Goal: Information Seeking & Learning: Learn about a topic

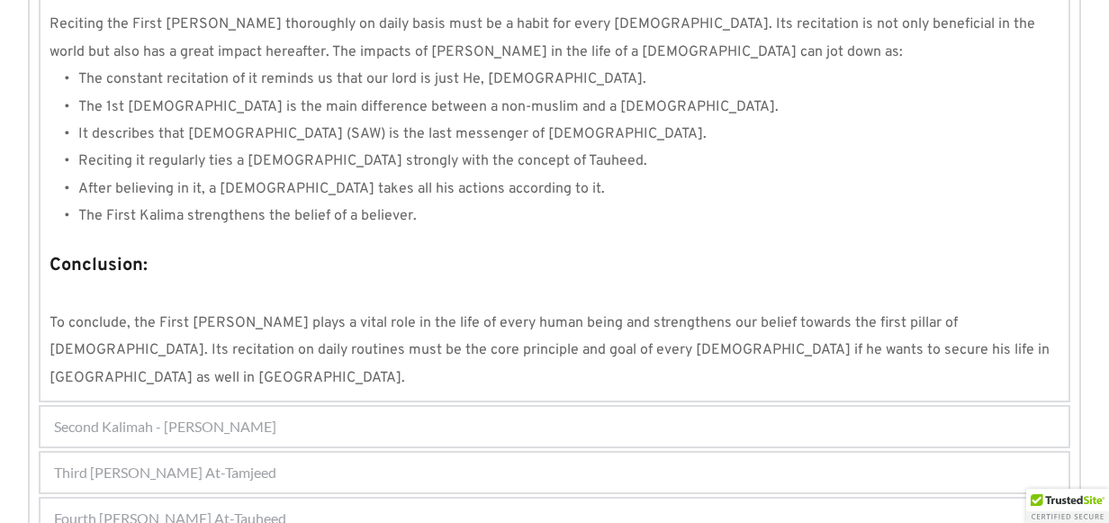
scroll to position [1710, 0]
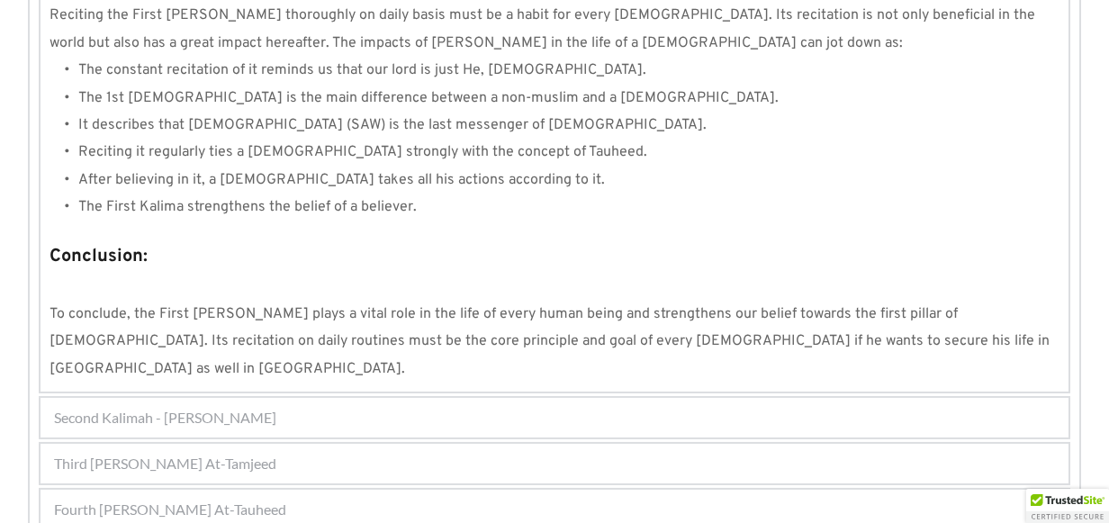
click at [350, 398] on div "Second Kalimah - [PERSON_NAME]" at bounding box center [555, 418] width 1028 height 40
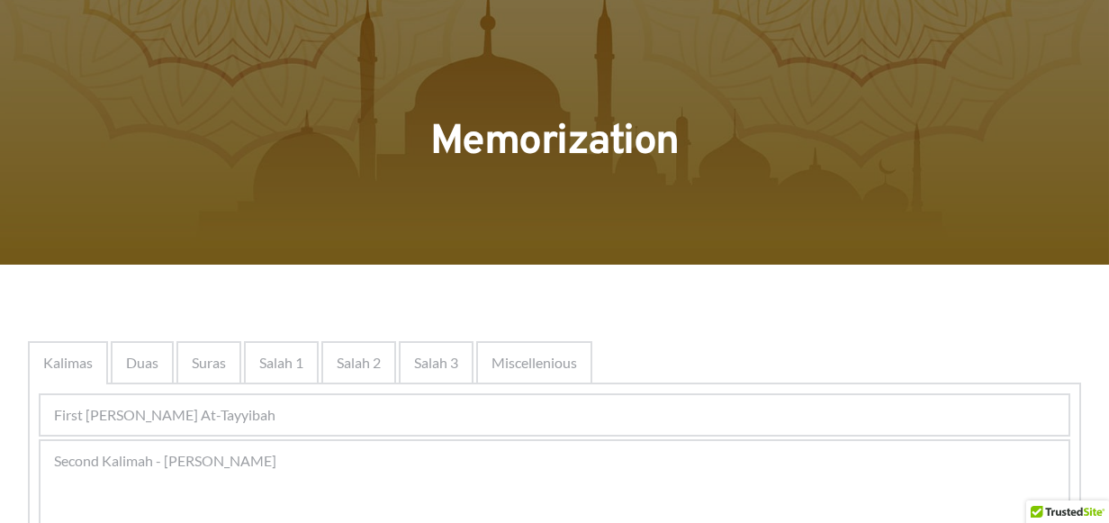
scroll to position [49, 0]
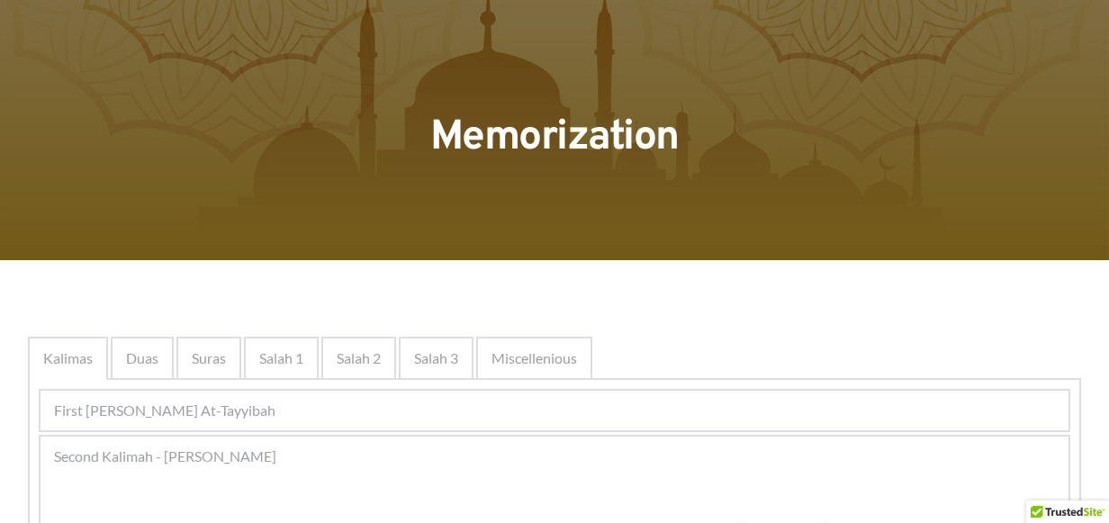
click at [265, 400] on span "First [PERSON_NAME] At-Tayyibah" at bounding box center [164, 411] width 221 height 22
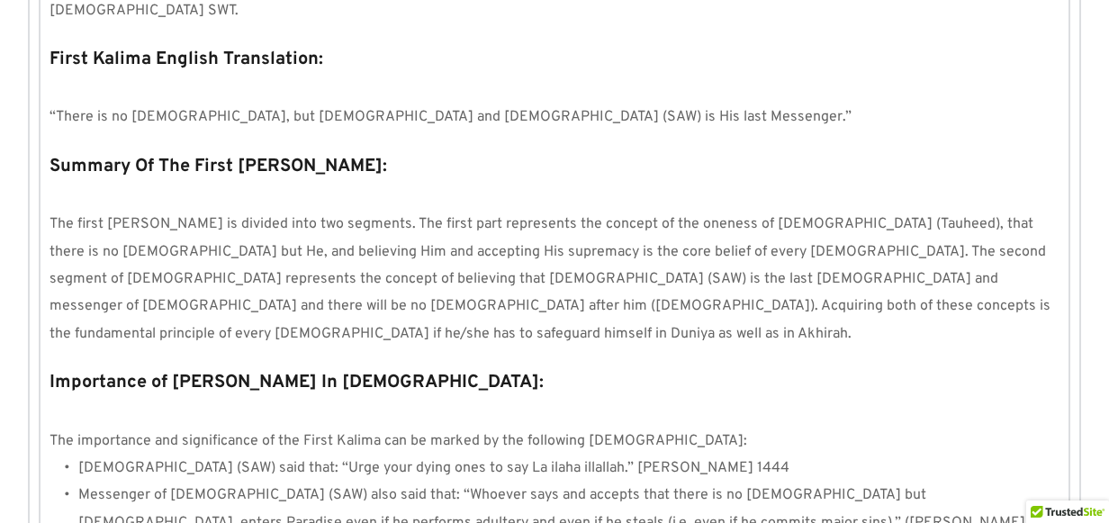
scroll to position [968, 0]
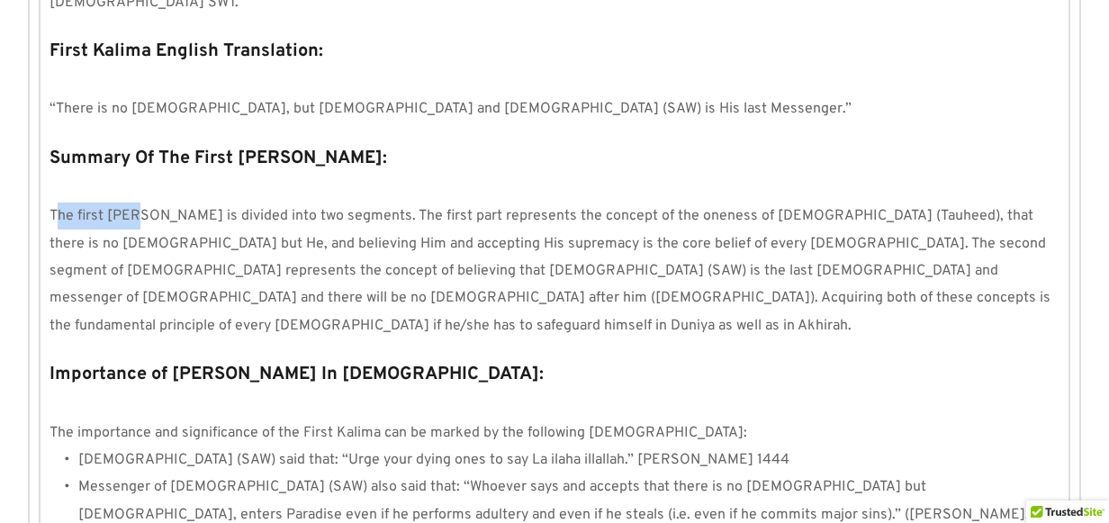
drag, startPoint x: 60, startPoint y: 152, endPoint x: 136, endPoint y: 167, distance: 77.0
click at [136, 207] on span "The first [PERSON_NAME] is divided into two segments. The first part represents…" at bounding box center [552, 271] width 1005 height 128
drag, startPoint x: 136, startPoint y: 167, endPoint x: 107, endPoint y: 127, distance: 49.0
click at [107, 176] on p at bounding box center [555, 189] width 1010 height 27
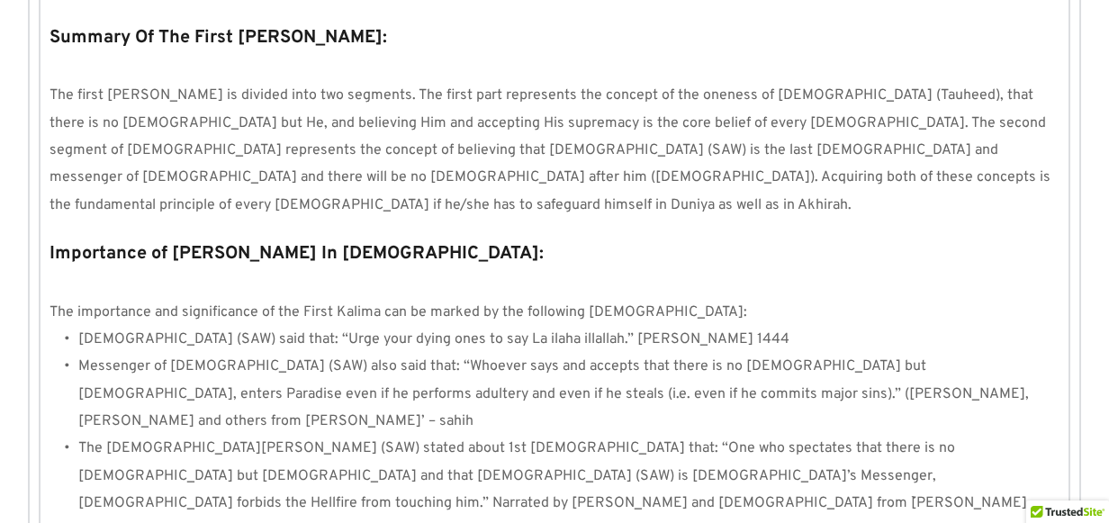
scroll to position [1090, 0]
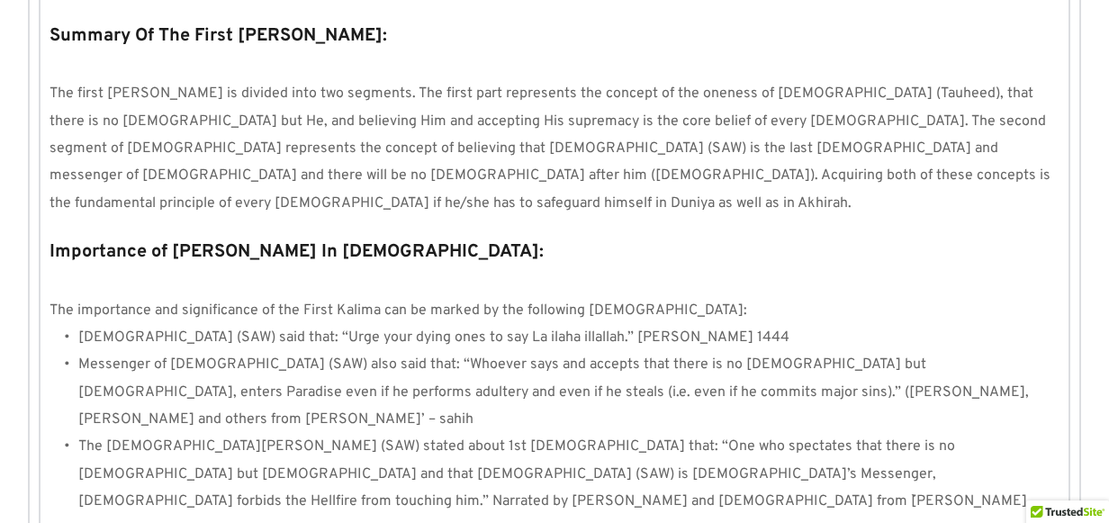
click at [53, 240] on strong "Importance of [PERSON_NAME] In [DEMOGRAPHIC_DATA]:" at bounding box center [297, 251] width 494 height 23
drag, startPoint x: 53, startPoint y: 176, endPoint x: 212, endPoint y: 181, distance: 158.5
click at [212, 235] on p "Importance of [PERSON_NAME] In [DEMOGRAPHIC_DATA]:" at bounding box center [555, 252] width 1010 height 34
drag, startPoint x: 212, startPoint y: 181, endPoint x: 153, endPoint y: 190, distance: 59.2
click at [153, 269] on p at bounding box center [555, 282] width 1010 height 27
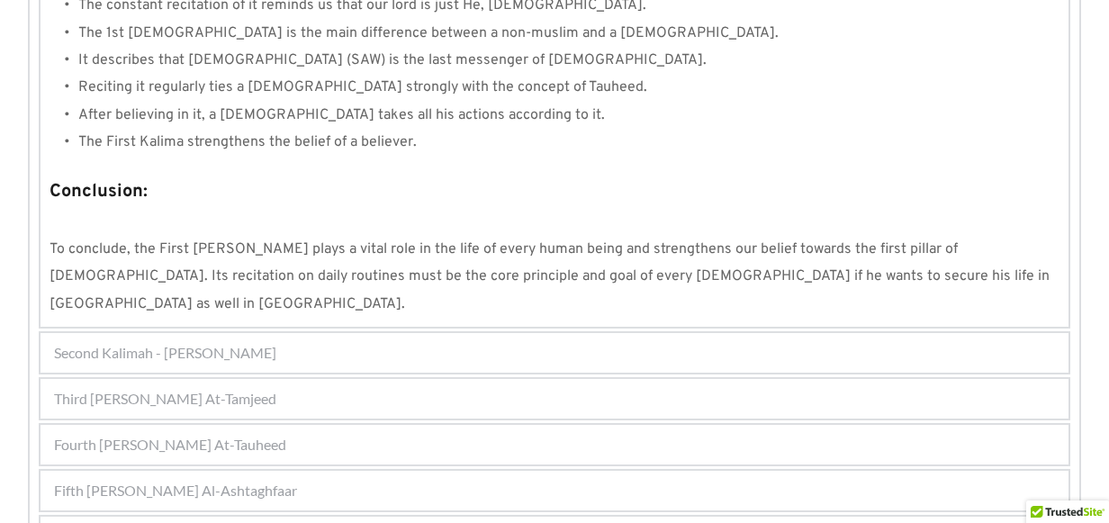
scroll to position [1792, 0]
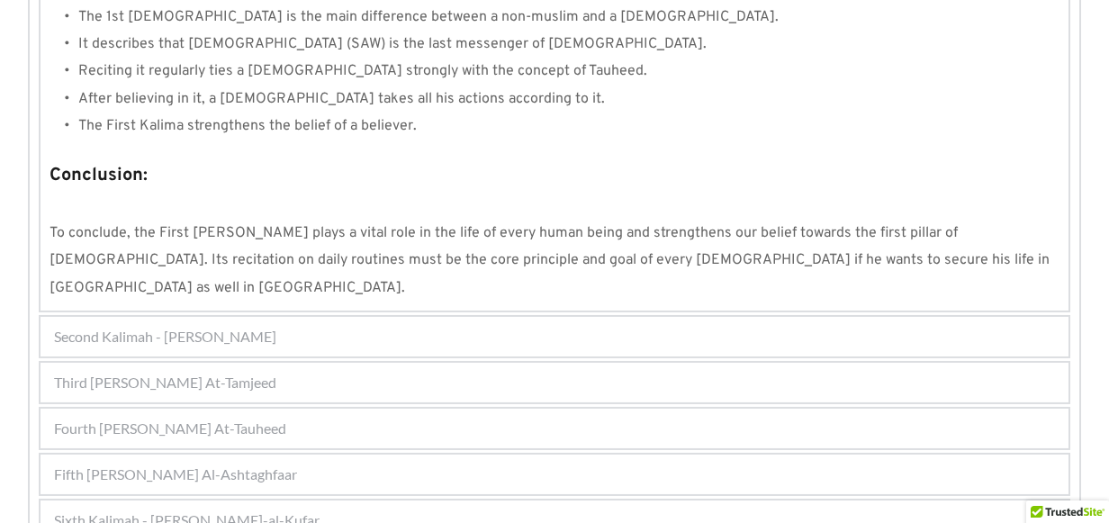
click at [246, 464] on span "Fifth [PERSON_NAME] Al-Ashtaghfaar" at bounding box center [175, 475] width 243 height 22
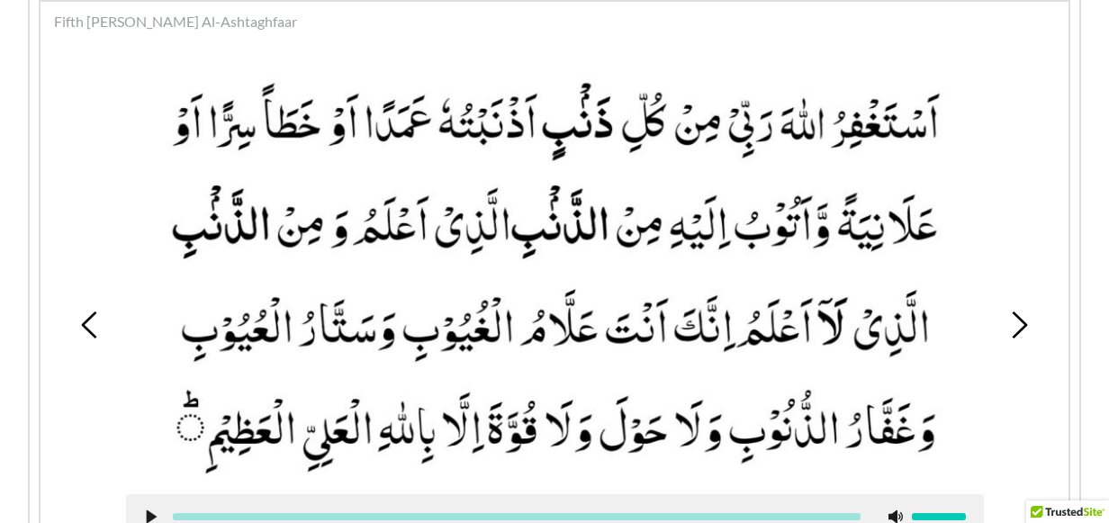
scroll to position [620, 0]
